Goal: Task Accomplishment & Management: Manage account settings

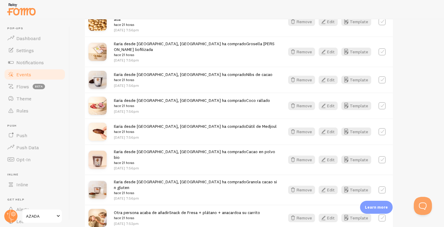
scroll to position [757, 0]
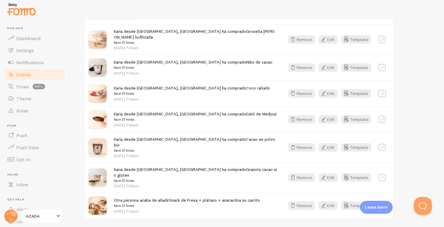
click at [22, 72] on span "Events" at bounding box center [23, 75] width 15 height 6
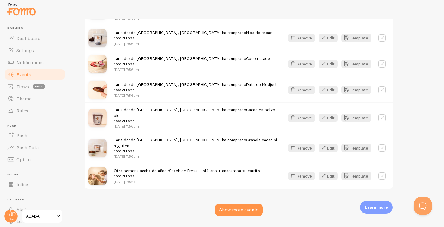
scroll to position [786, 0]
click at [230, 204] on div "Show more events" at bounding box center [239, 210] width 48 height 12
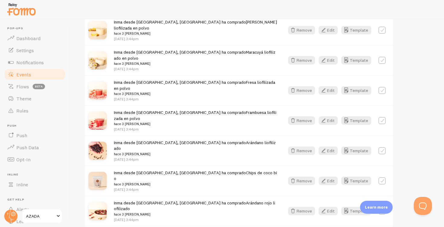
scroll to position [1574, 0]
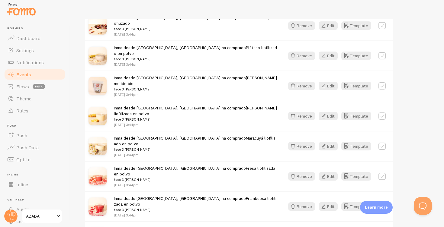
scroll to position [0, 0]
click at [30, 64] on span "Notifications" at bounding box center [29, 62] width 27 height 6
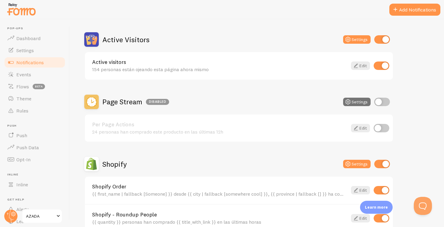
scroll to position [51, 0]
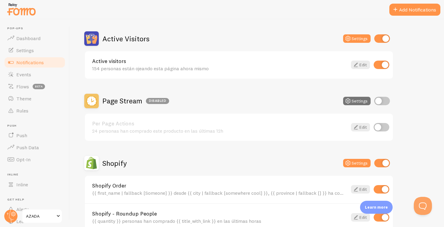
click at [384, 101] on input "checkbox" at bounding box center [382, 101] width 16 height 8
checkbox input "true"
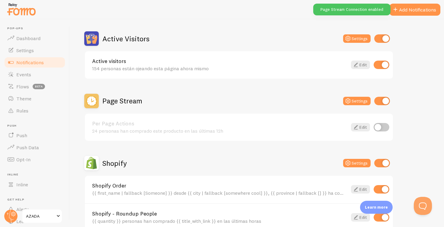
click at [384, 127] on input "checkbox" at bounding box center [382, 127] width 16 height 8
checkbox input "true"
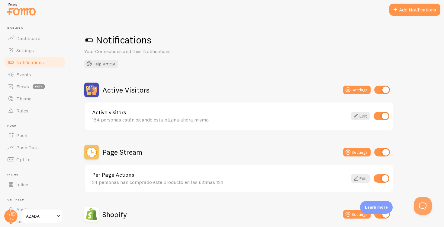
scroll to position [0, 0]
click at [23, 136] on span "Push" at bounding box center [21, 136] width 11 height 6
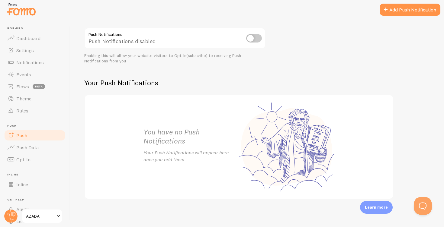
scroll to position [68, 0]
click at [32, 147] on span "Push Data" at bounding box center [27, 148] width 23 height 6
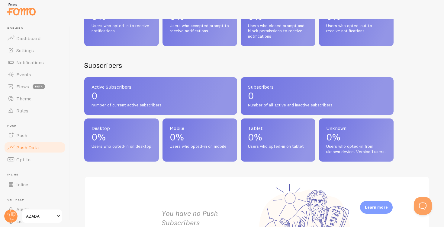
scroll to position [185, 0]
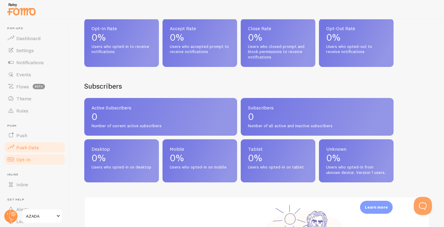
click at [20, 158] on span "Opt-In" at bounding box center [23, 160] width 14 height 6
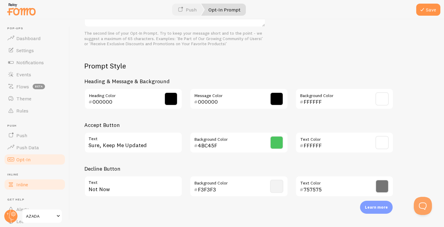
click at [23, 184] on span "Inline" at bounding box center [22, 185] width 12 height 6
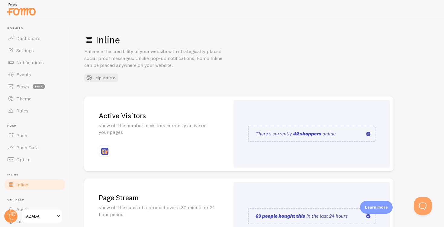
click at [156, 124] on p "show off the number of visitors currently active on your pages" at bounding box center [157, 129] width 117 height 14
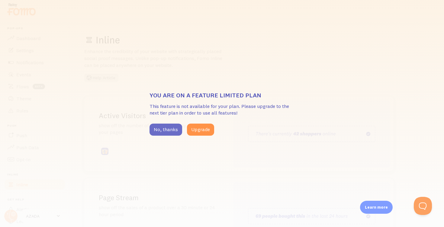
click at [161, 131] on button "No, thanks" at bounding box center [166, 130] width 33 height 12
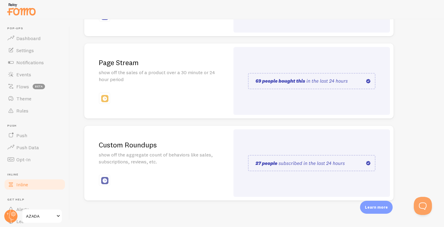
scroll to position [135, 0]
click at [107, 178] on img at bounding box center [104, 181] width 7 height 7
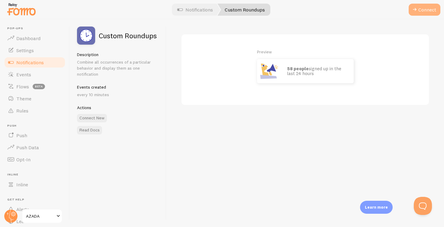
click at [427, 10] on button "Connect" at bounding box center [425, 10] width 32 height 12
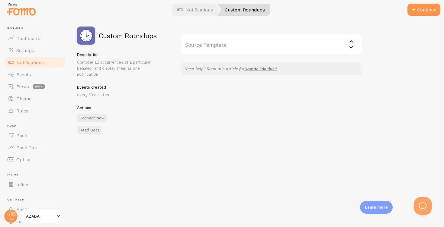
click at [352, 45] on input "Source Template" at bounding box center [271, 44] width 181 height 21
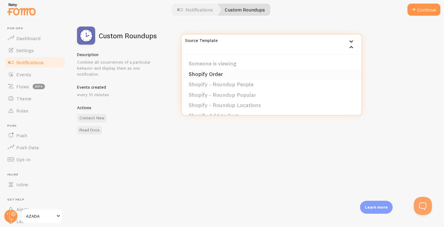
click at [223, 73] on li "Shopify Order" at bounding box center [272, 74] width 180 height 11
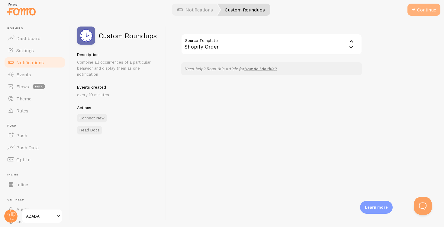
click at [420, 7] on button "Continue" at bounding box center [423, 10] width 33 height 12
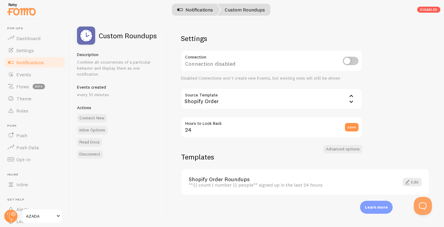
click at [196, 10] on link "Notifications" at bounding box center [195, 10] width 50 height 12
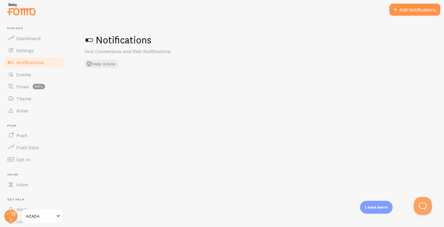
checkbox input "false"
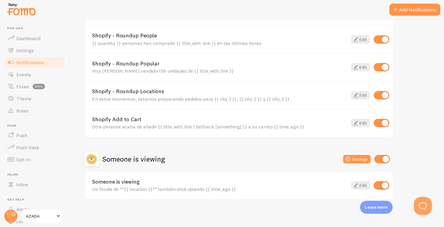
scroll to position [292, 0]
click at [273, 184] on div "Someone is viewing Un foodie de **{{ location }}** también está ojeando {{ time…" at bounding box center [219, 186] width 255 height 13
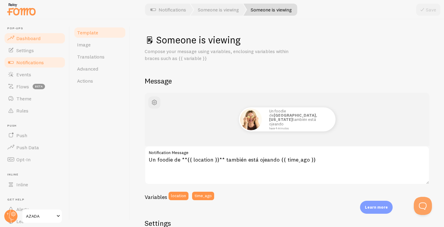
click at [30, 38] on span "Dashboard" at bounding box center [28, 38] width 24 height 6
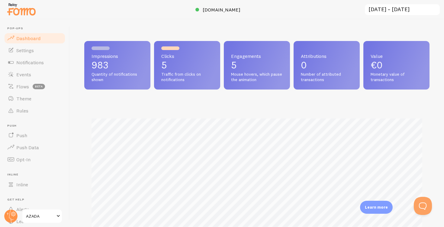
scroll to position [159, 345]
click at [220, 9] on span "[DOMAIN_NAME]" at bounding box center [222, 10] width 38 height 6
click at [24, 99] on span "Theme" at bounding box center [23, 99] width 15 height 6
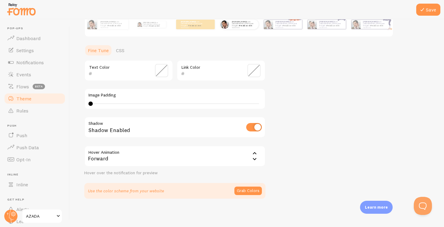
scroll to position [121, 0]
click at [26, 111] on span "Rules" at bounding box center [22, 111] width 12 height 6
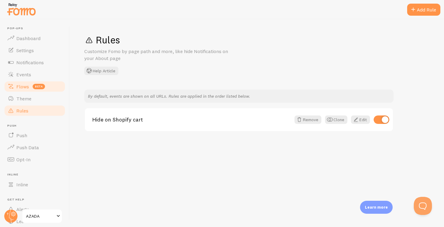
click at [24, 88] on span "Flows" at bounding box center [22, 87] width 13 height 6
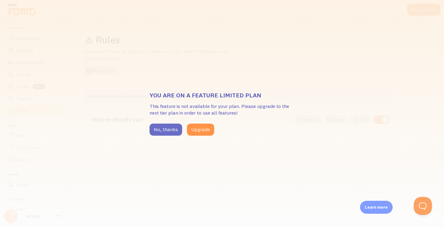
click at [159, 128] on button "No, thanks" at bounding box center [166, 130] width 33 height 12
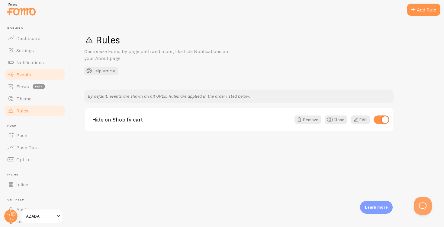
click at [24, 72] on span "Events" at bounding box center [23, 75] width 15 height 6
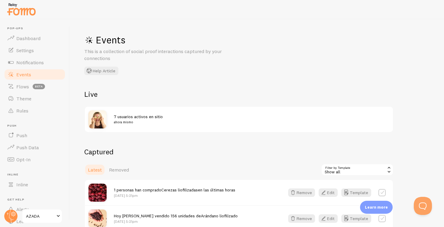
click at [364, 169] on div "Show all" at bounding box center [357, 170] width 72 height 12
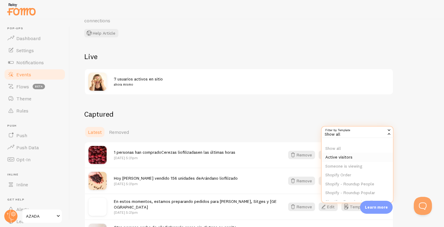
click at [339, 156] on li "Active visitors" at bounding box center [357, 157] width 71 height 9
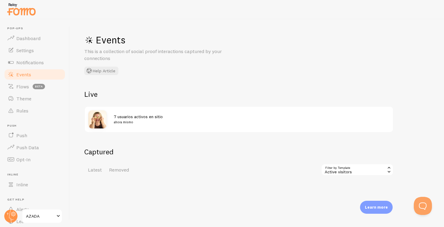
click at [346, 169] on div "Active visitors" at bounding box center [357, 170] width 72 height 12
click at [342, 204] on li "Someone is viewing" at bounding box center [357, 204] width 71 height 9
click at [24, 97] on span "Theme" at bounding box center [23, 99] width 15 height 6
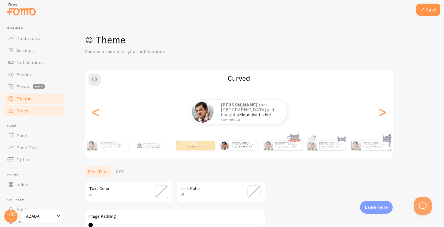
click at [22, 110] on span "Rules" at bounding box center [22, 111] width 12 height 6
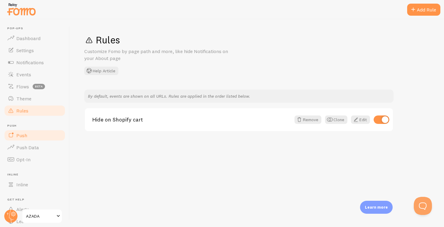
click at [23, 134] on span "Push" at bounding box center [21, 136] width 11 height 6
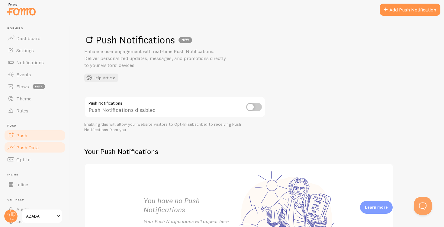
click at [26, 146] on span "Push Data" at bounding box center [27, 148] width 23 height 6
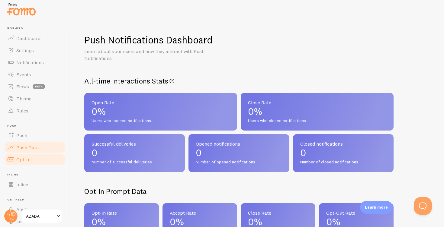
click at [26, 162] on span "Opt-In" at bounding box center [23, 160] width 14 height 6
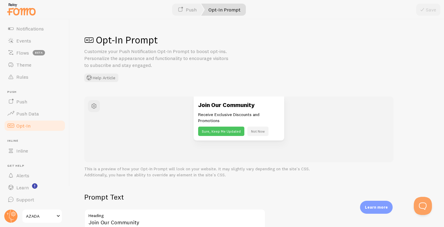
scroll to position [34, 0]
click at [22, 178] on span "Alerts" at bounding box center [22, 176] width 13 height 6
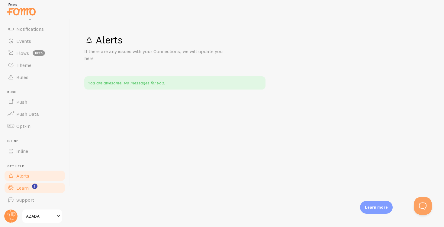
click at [23, 190] on span "Learn" at bounding box center [22, 188] width 12 height 6
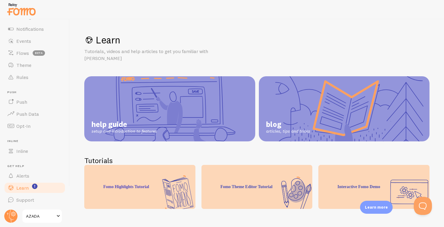
click at [57, 217] on span at bounding box center [58, 216] width 7 height 7
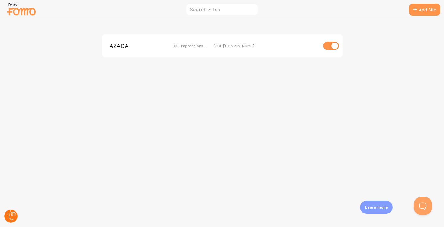
click at [12, 212] on circle at bounding box center [10, 216] width 13 height 13
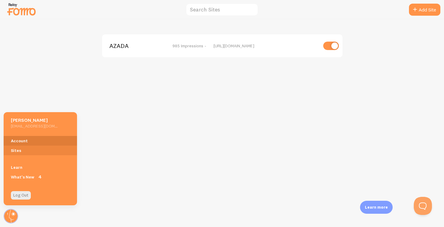
click at [19, 142] on link "Account" at bounding box center [40, 141] width 73 height 10
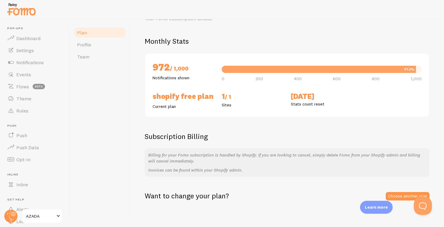
scroll to position [33, 0]
click at [398, 193] on link "Choose another plan" at bounding box center [408, 197] width 44 height 8
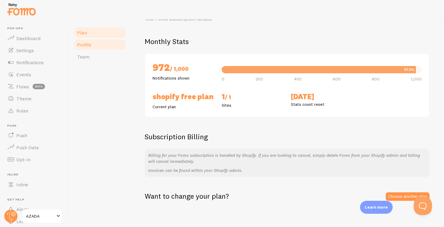
click at [89, 44] on span "Profile" at bounding box center [84, 45] width 14 height 6
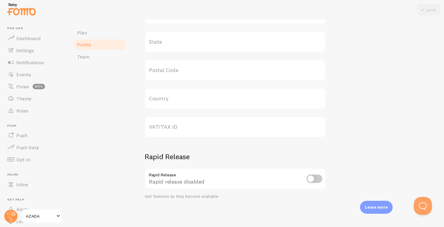
scroll to position [288, 0]
click at [174, 127] on label "VAT/TAX ID" at bounding box center [235, 127] width 181 height 21
click at [174, 127] on input "VAT/TAX ID" at bounding box center [235, 127] width 181 height 21
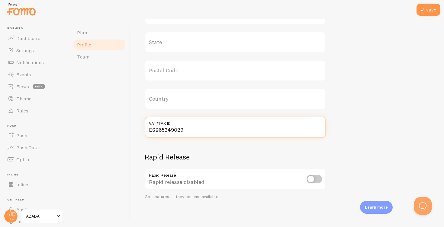
scroll to position [0, 0]
type input "ESB65349029"
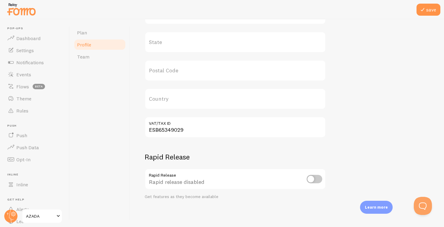
click at [174, 99] on label "Country" at bounding box center [235, 98] width 181 height 21
click at [174, 99] on input "Country" at bounding box center [235, 98] width 181 height 21
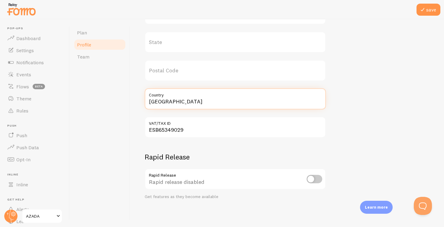
type input "[GEOGRAPHIC_DATA]"
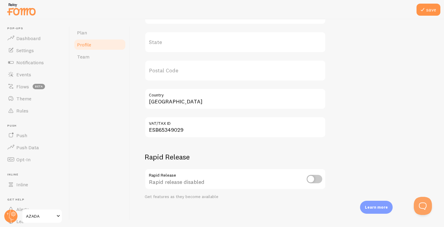
click at [173, 70] on label "Postal Code" at bounding box center [235, 70] width 181 height 21
click at [173, 70] on input "Postal Code" at bounding box center [235, 70] width 181 height 21
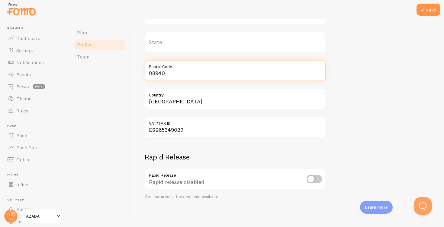
type input "08940"
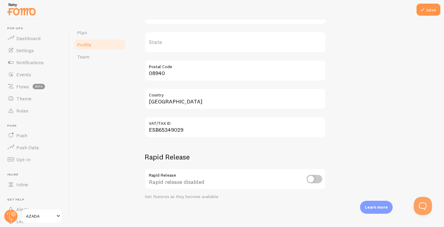
click at [176, 42] on label "State" at bounding box center [235, 42] width 181 height 21
click at [176, 42] on input "State" at bounding box center [235, 42] width 181 height 21
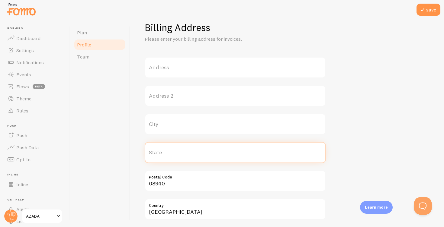
scroll to position [161, 0]
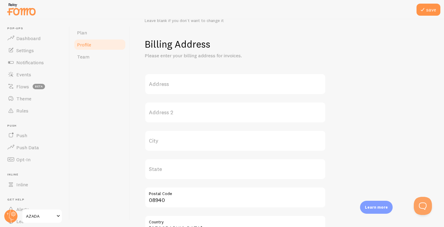
click at [168, 142] on label "City" at bounding box center [235, 140] width 181 height 21
click at [168, 142] on input "City" at bounding box center [235, 140] width 181 height 21
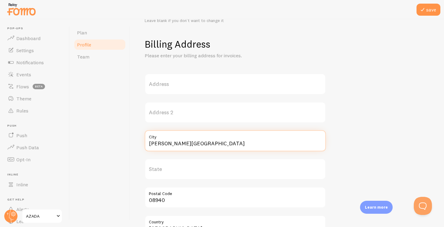
type input "[PERSON_NAME][GEOGRAPHIC_DATA]"
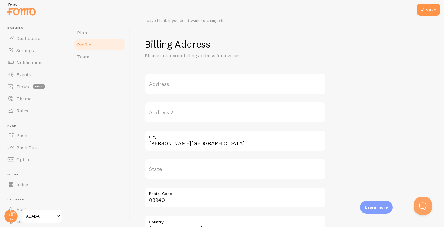
click at [167, 85] on label "Address" at bounding box center [235, 84] width 181 height 21
click at [167, 85] on input "Address" at bounding box center [235, 84] width 181 height 21
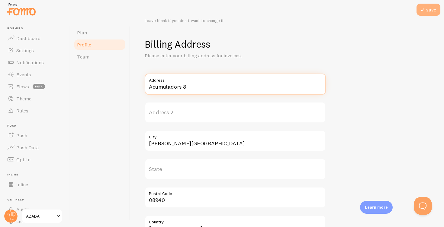
type input "Acumuladors 8"
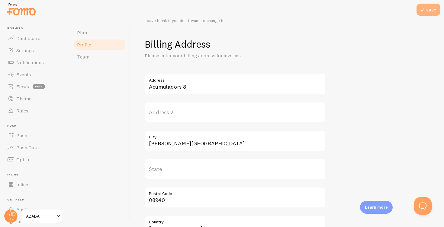
click at [429, 8] on button "save" at bounding box center [428, 10] width 24 height 12
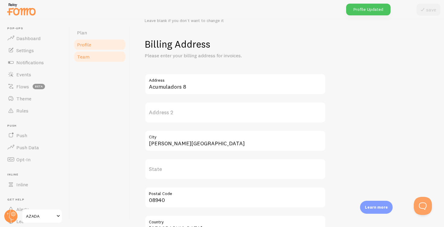
click at [84, 55] on span "Team" at bounding box center [83, 57] width 12 height 6
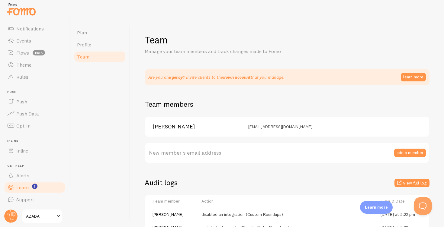
scroll to position [34, 0]
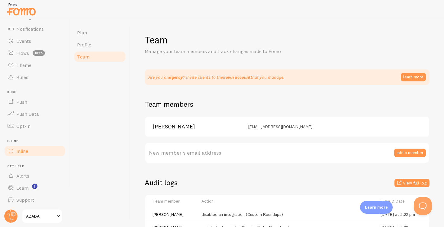
click at [18, 152] on span "Inline" at bounding box center [22, 151] width 12 height 6
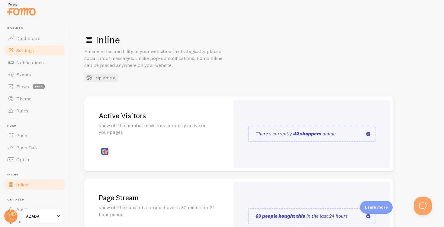
click at [26, 50] on span "Settings" at bounding box center [25, 50] width 18 height 6
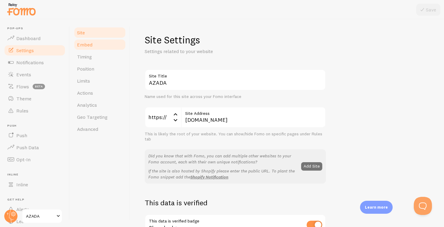
click at [85, 44] on span "Embed" at bounding box center [84, 45] width 15 height 6
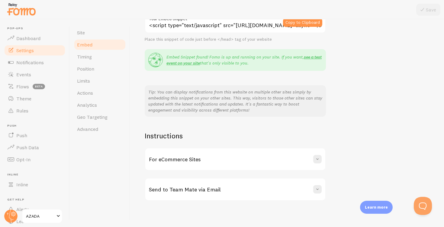
scroll to position [94, 0]
click at [316, 157] on span at bounding box center [317, 160] width 6 height 6
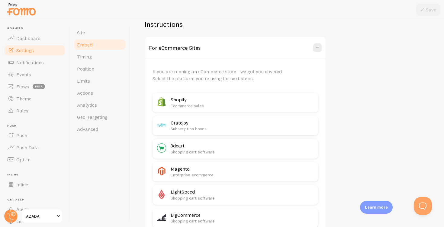
scroll to position [206, 0]
click at [178, 96] on h2 "Shopify" at bounding box center [243, 99] width 144 height 6
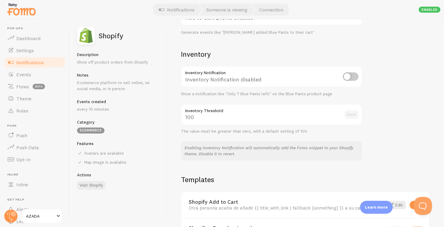
scroll to position [269, 0]
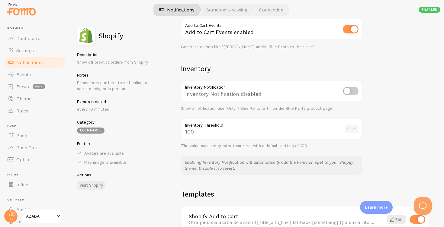
click at [177, 8] on link "Notifications" at bounding box center [177, 10] width 50 height 12
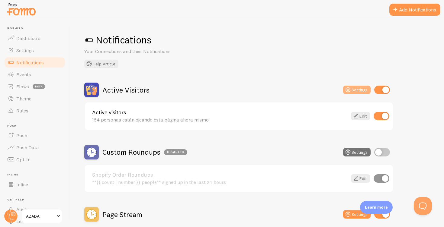
click at [361, 90] on button "Settings" at bounding box center [356, 90] width 27 height 8
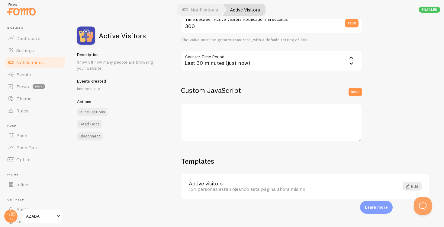
scroll to position [151, 0]
click at [352, 58] on icon at bounding box center [351, 57] width 7 height 7
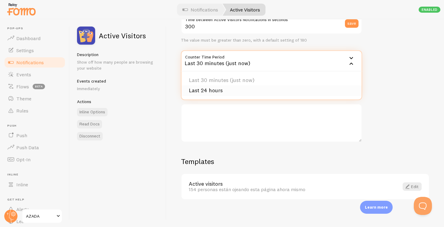
click at [212, 90] on li "Last 24 hours" at bounding box center [272, 90] width 180 height 11
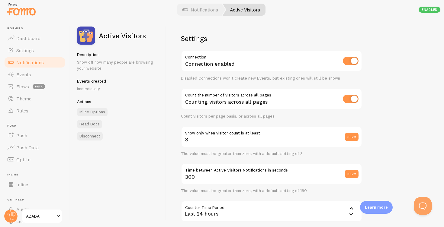
scroll to position [0, 0]
click at [201, 11] on link "Notifications" at bounding box center [200, 10] width 50 height 12
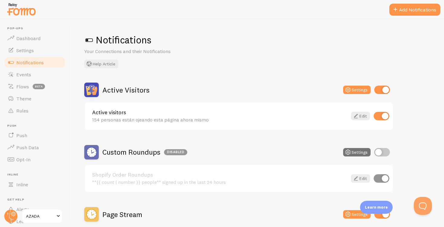
click at [158, 179] on div "Shopify Order Roundups **{{ count | number }} people** signed up in the last 24…" at bounding box center [219, 178] width 255 height 13
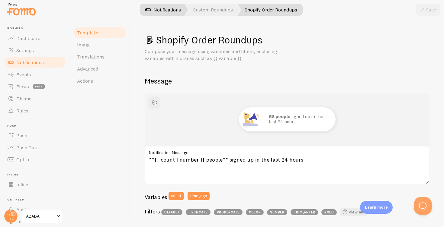
click at [162, 9] on link "Notifications" at bounding box center [163, 10] width 50 height 12
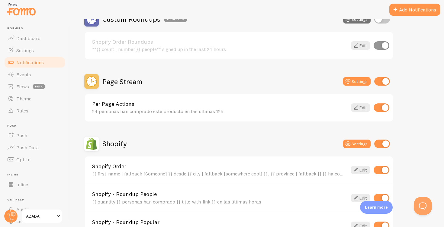
scroll to position [144, 0]
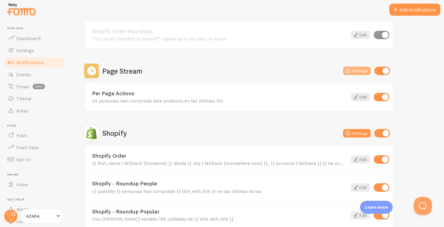
click at [365, 70] on button "Settings" at bounding box center [356, 71] width 27 height 8
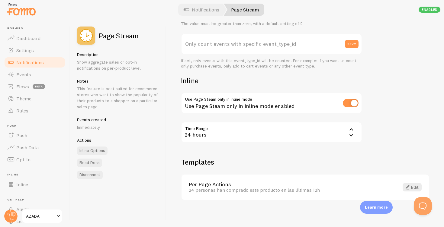
scroll to position [221, 0]
click at [23, 63] on span "Notifications" at bounding box center [29, 62] width 27 height 6
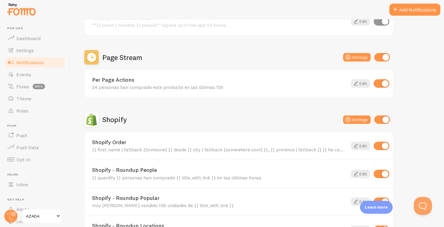
scroll to position [158, 0]
click at [357, 118] on button "Settings" at bounding box center [356, 119] width 27 height 8
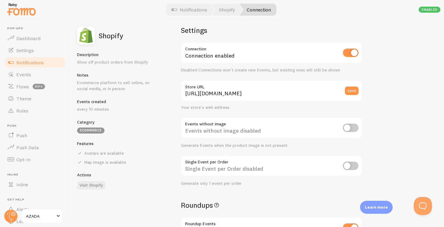
scroll to position [11, 0]
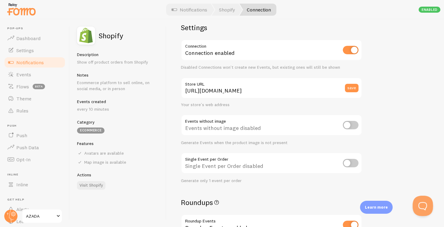
click at [420, 204] on button "Open Beacon popover" at bounding box center [422, 205] width 18 height 18
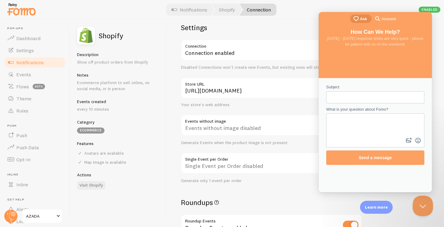
scroll to position [0, 0]
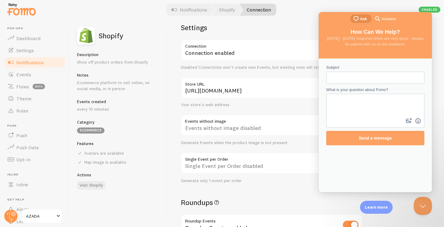
click at [150, 182] on div "Visit Shopify" at bounding box center [118, 186] width 82 height 8
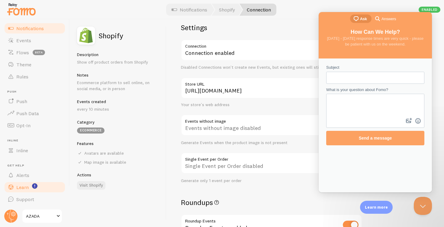
scroll to position [34, 0]
click at [24, 198] on span "Support" at bounding box center [25, 200] width 18 height 6
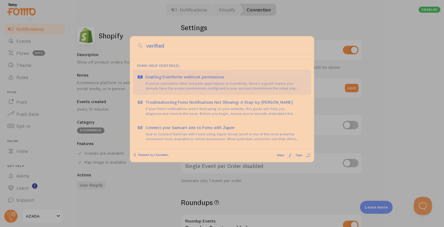
scroll to position [12, 0]
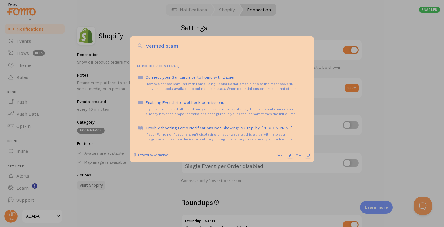
type input "verified stamp"
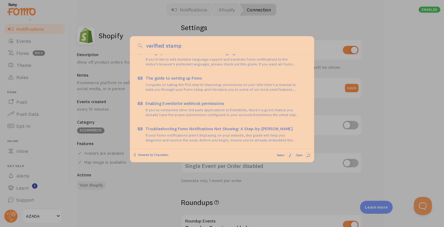
scroll to position [140, 0]
